Goal: Check status: Check status

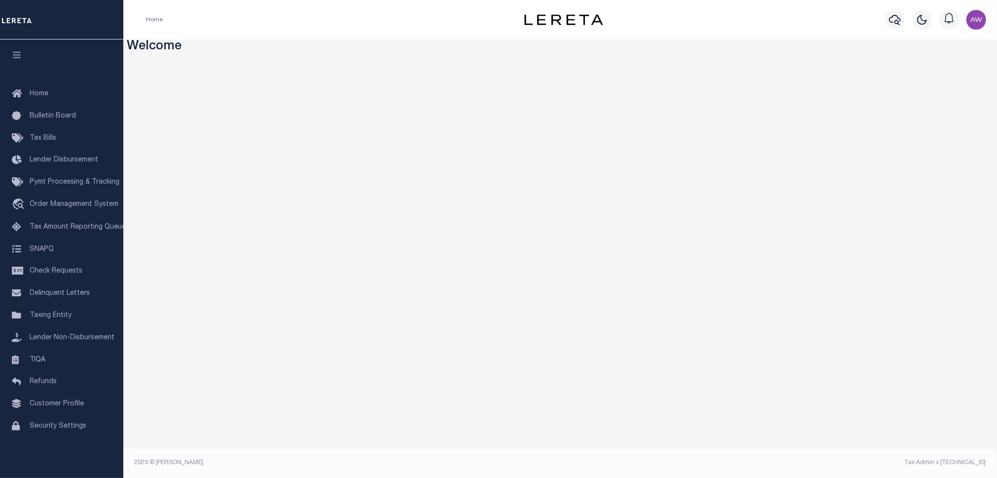
click at [55, 157] on span "Lender Disbursement" at bounding box center [64, 159] width 69 height 7
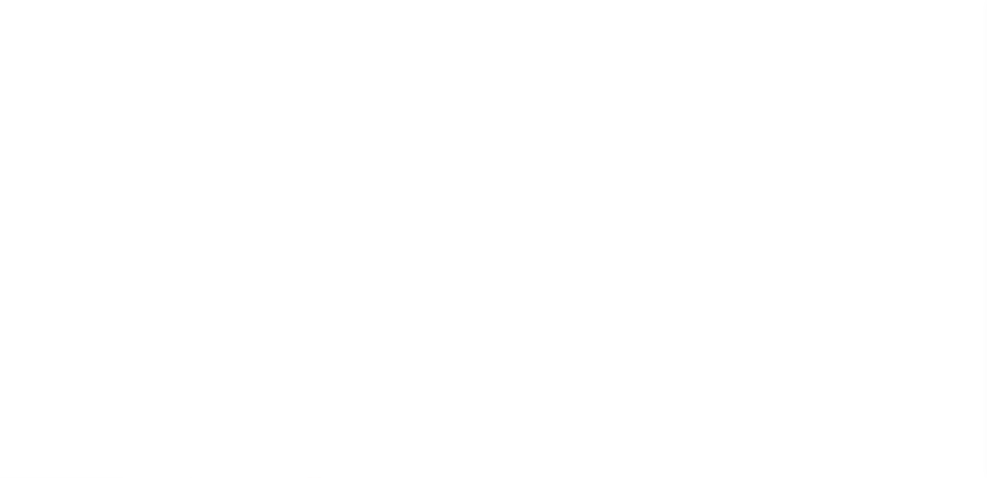
scroll to position [2, 0]
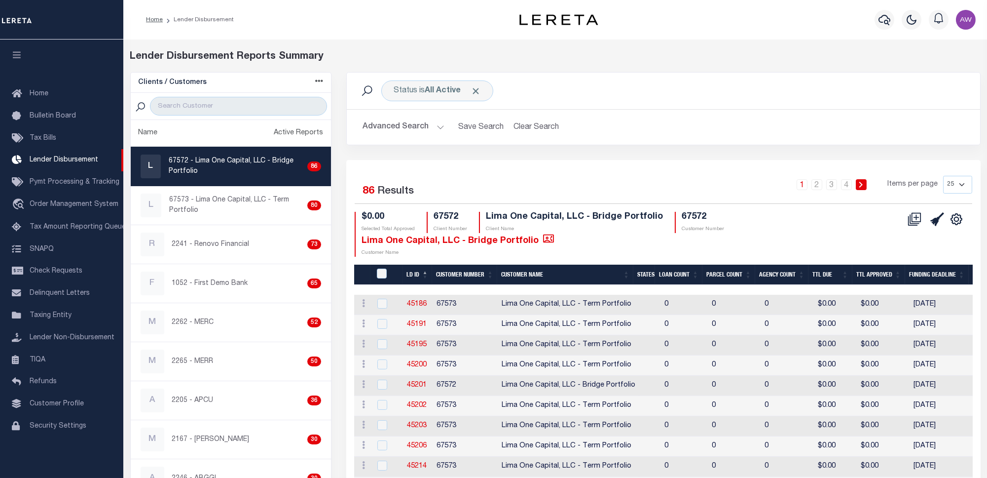
click at [408, 306] on link "45186" at bounding box center [417, 303] width 20 height 7
checkbox input "true"
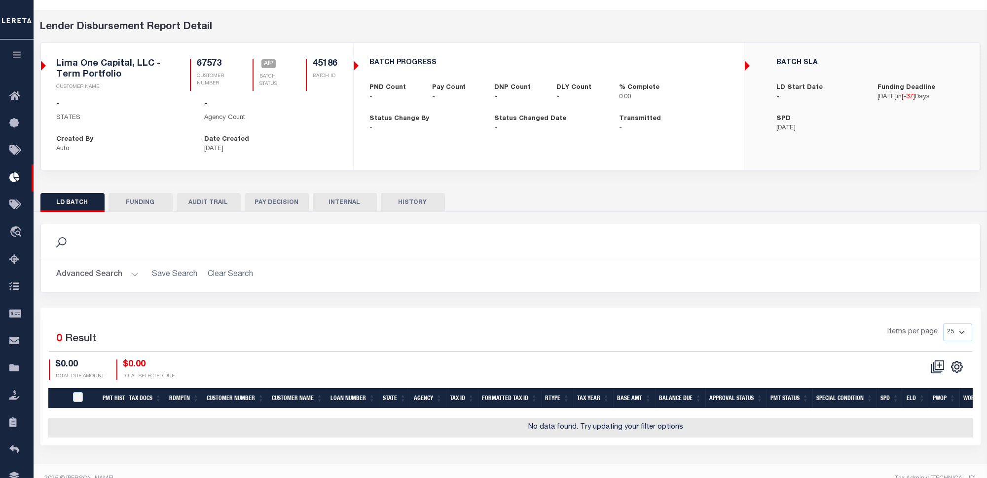
scroll to position [45, 0]
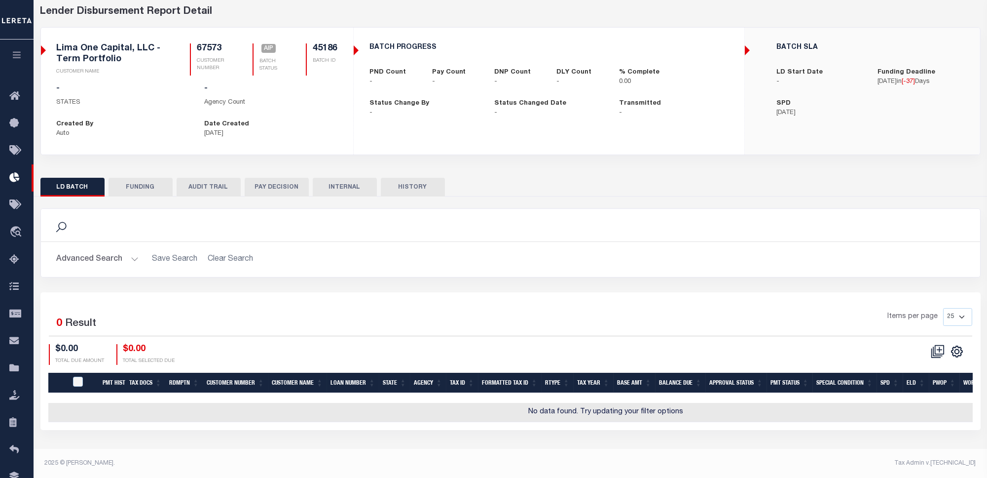
click at [132, 255] on button "Advanced Search" at bounding box center [98, 259] width 82 height 19
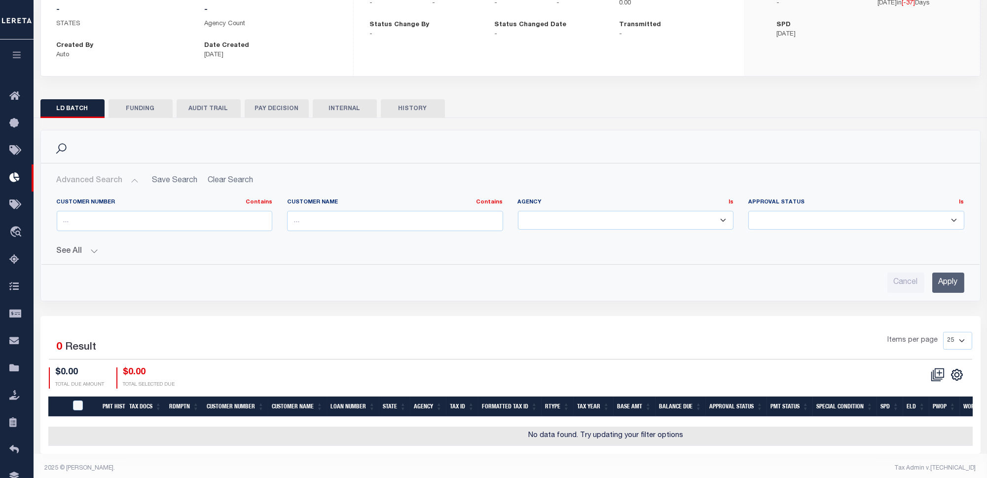
scroll to position [135, 0]
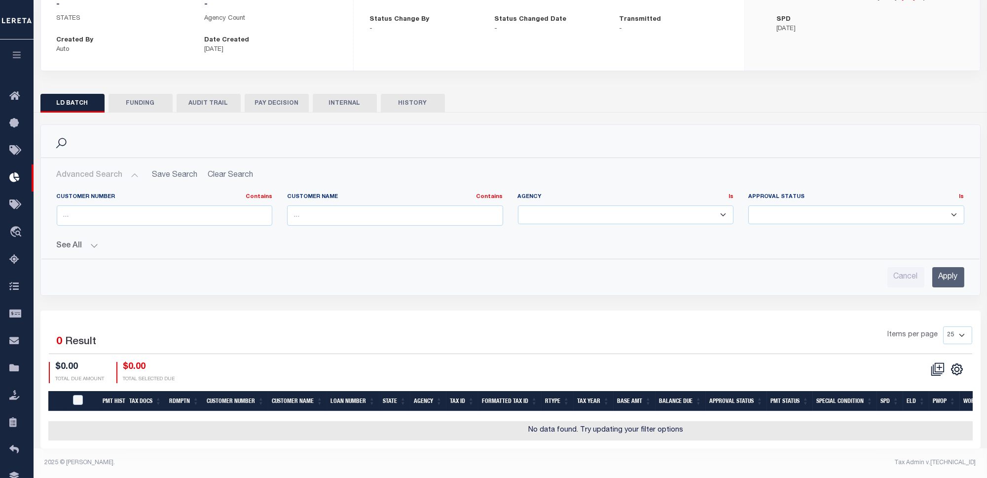
click at [91, 241] on button "See All" at bounding box center [511, 245] width 908 height 9
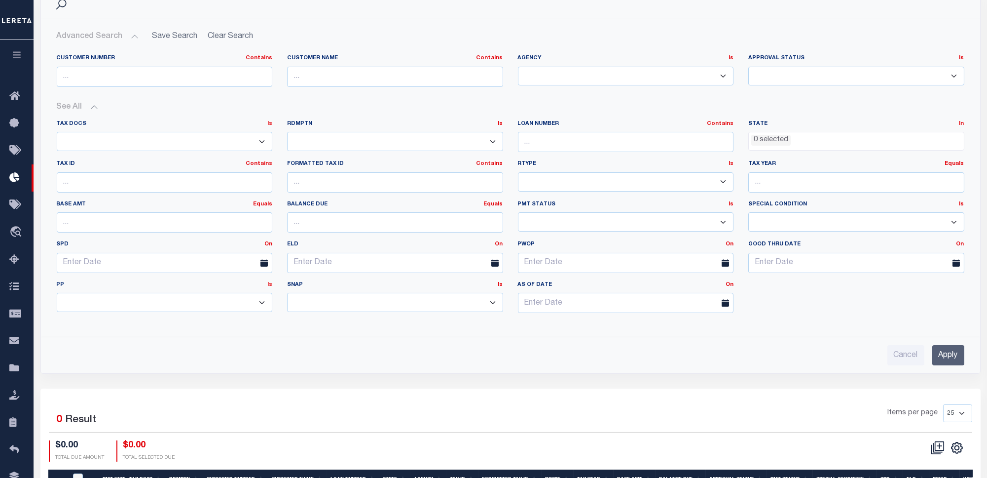
scroll to position [333, 0]
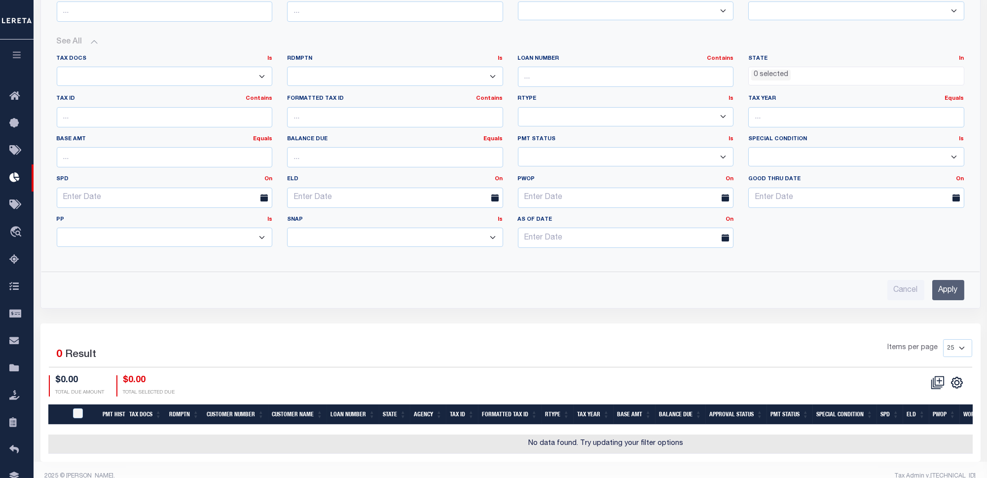
click at [493, 197] on icon at bounding box center [494, 197] width 7 height 7
click at [492, 195] on icon at bounding box center [494, 197] width 7 height 7
click at [468, 193] on input "text" at bounding box center [395, 197] width 216 height 20
